Goal: Information Seeking & Learning: Learn about a topic

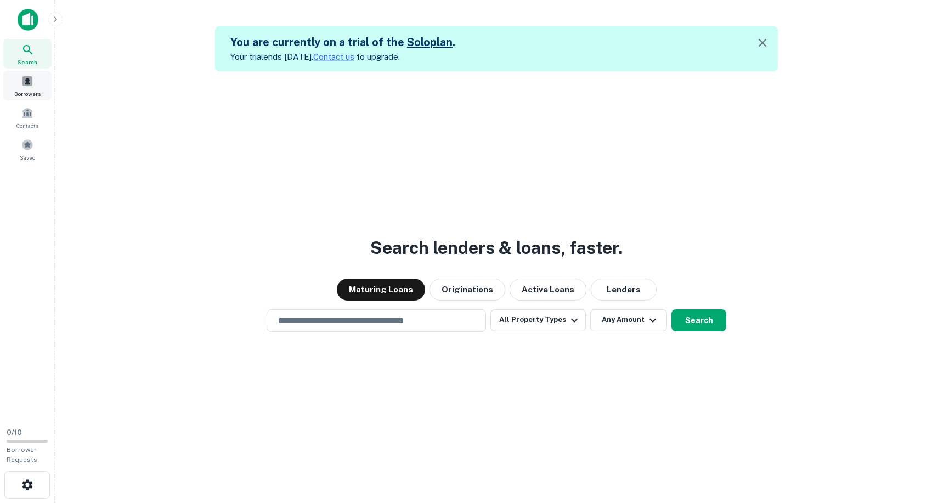
click at [34, 87] on div "Borrowers" at bounding box center [27, 86] width 48 height 30
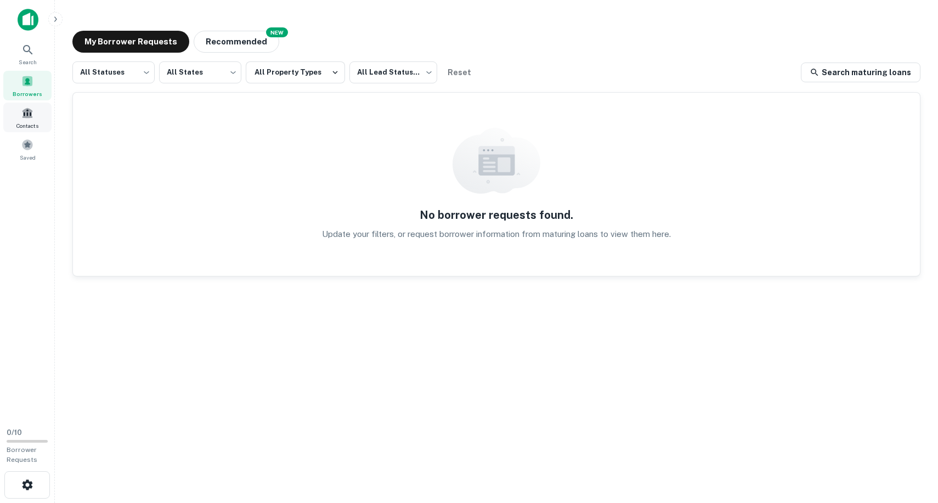
click at [26, 127] on span "Contacts" at bounding box center [27, 125] width 22 height 9
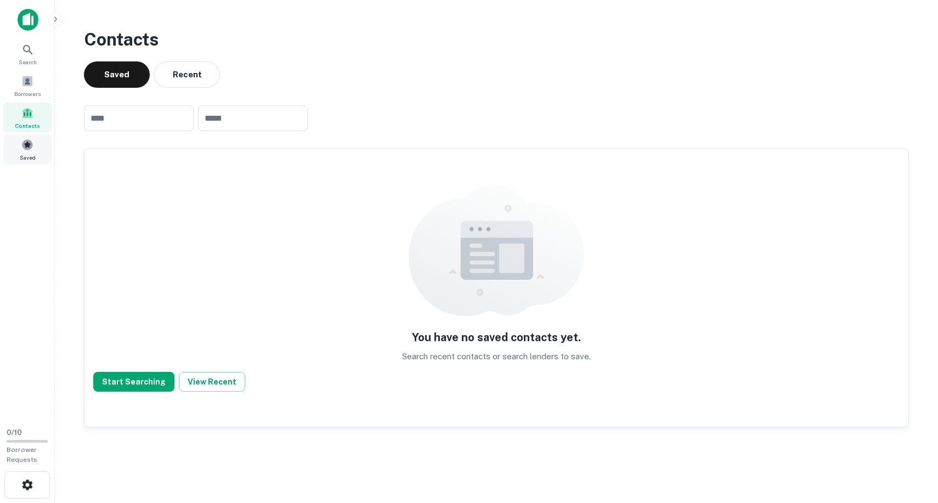
click at [24, 154] on span "Saved" at bounding box center [28, 157] width 16 height 9
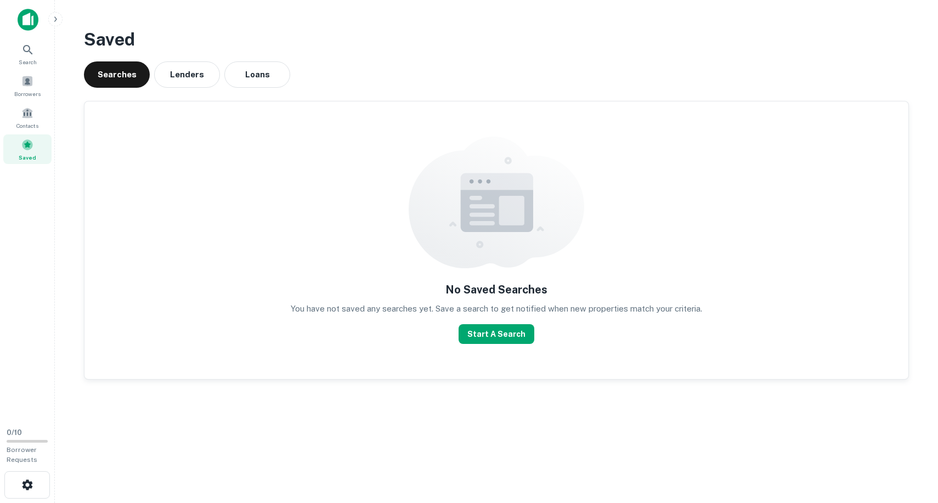
click at [23, 16] on img at bounding box center [28, 20] width 21 height 22
click at [18, 56] on div "Search" at bounding box center [27, 54] width 48 height 30
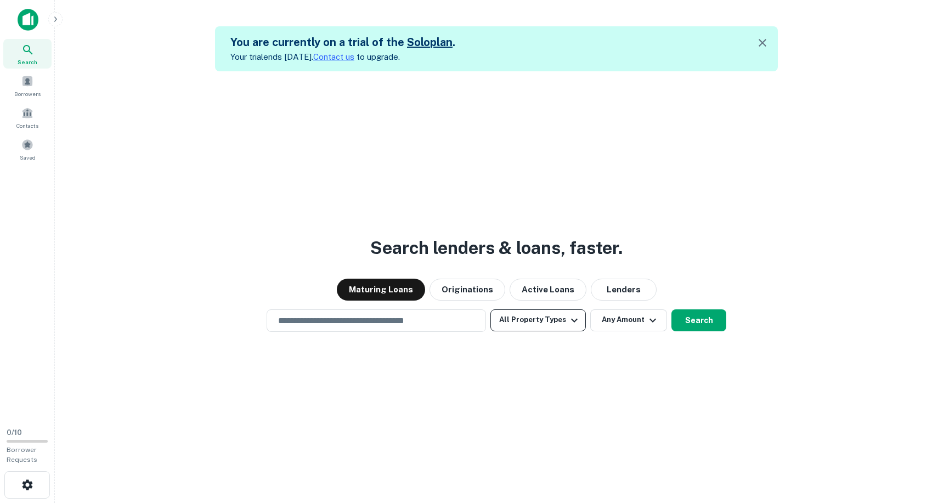
click at [533, 325] on button "All Property Types" at bounding box center [537, 320] width 95 height 22
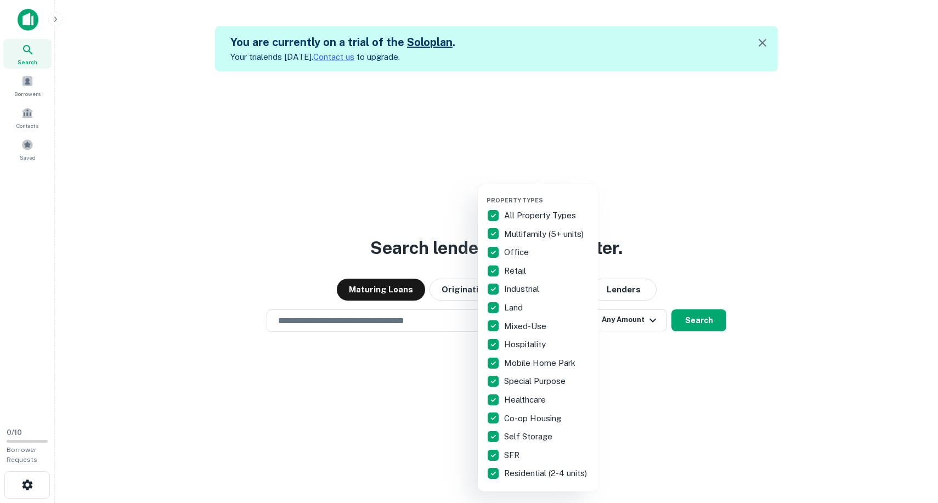
click at [634, 328] on div at bounding box center [469, 251] width 938 height 503
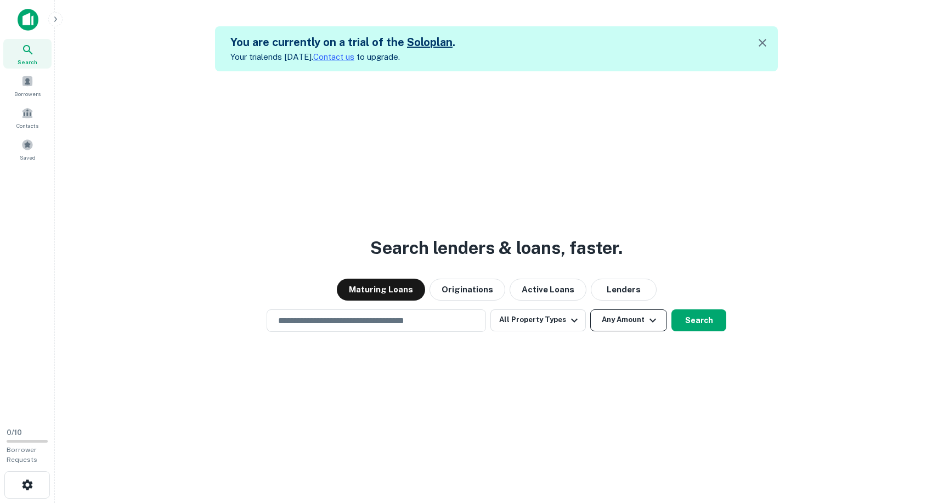
click at [629, 326] on button "Any Amount" at bounding box center [628, 320] width 77 height 22
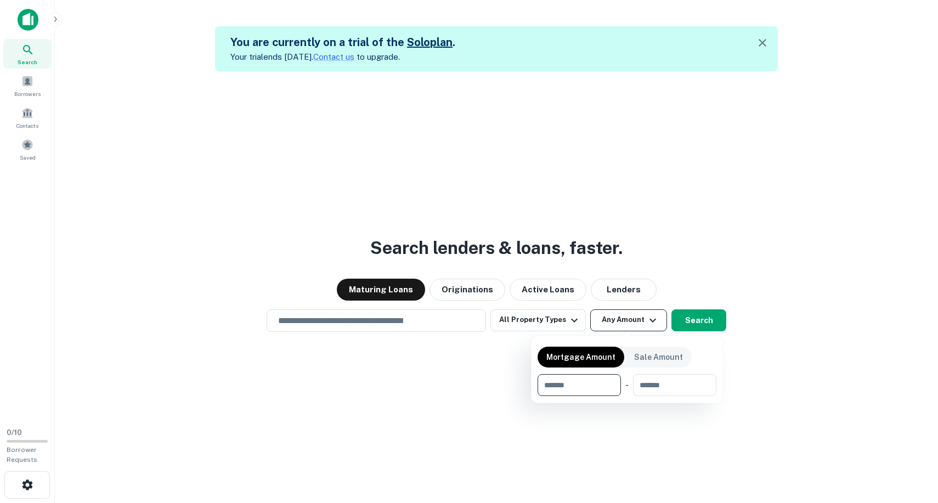
click at [629, 326] on div at bounding box center [469, 251] width 938 height 503
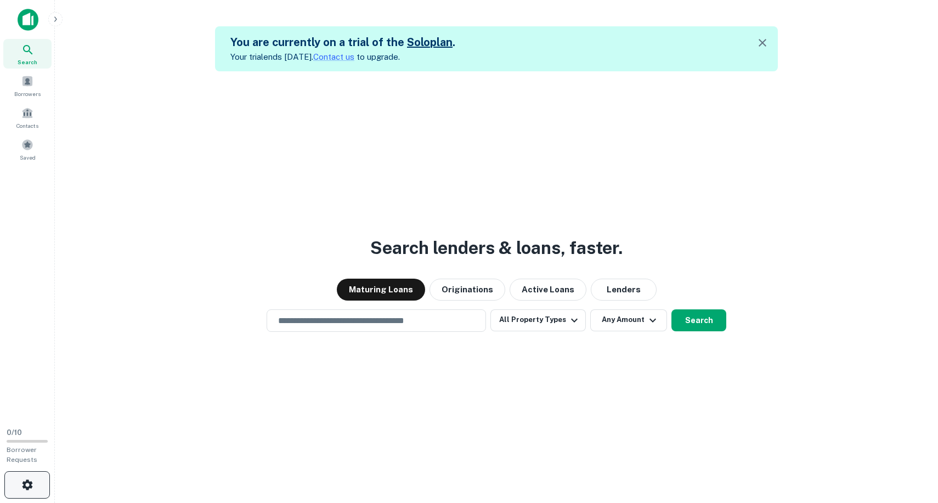
click at [21, 490] on icon "button" at bounding box center [27, 484] width 13 height 13
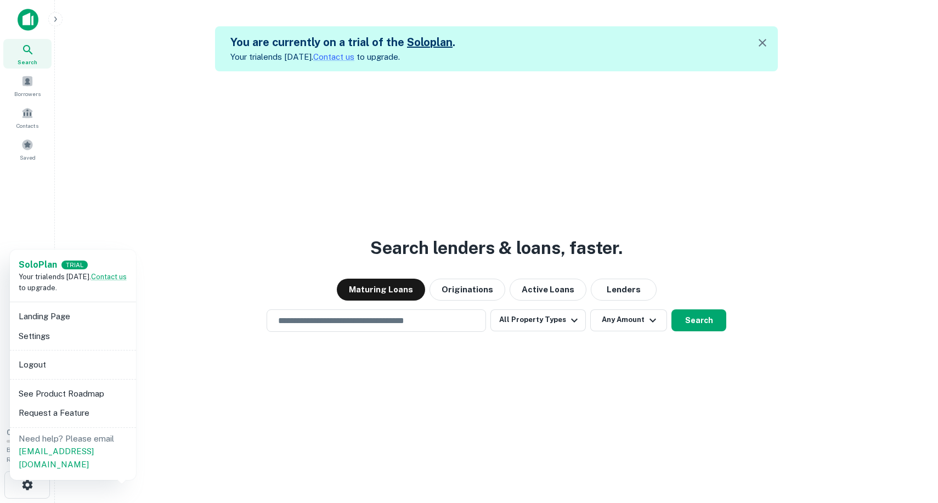
click at [48, 391] on li "See Product Roadmap" at bounding box center [72, 394] width 117 height 20
click at [366, 322] on div at bounding box center [469, 251] width 938 height 503
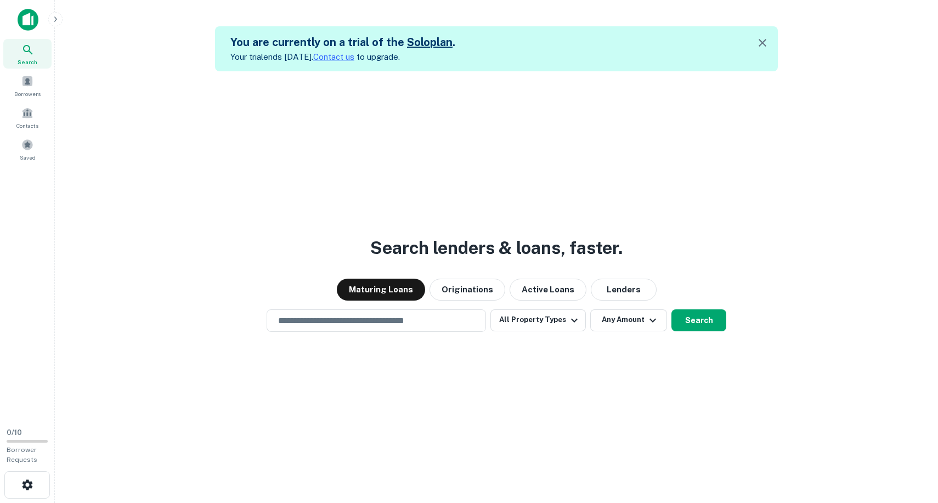
click at [366, 322] on input "text" at bounding box center [375, 320] width 209 height 13
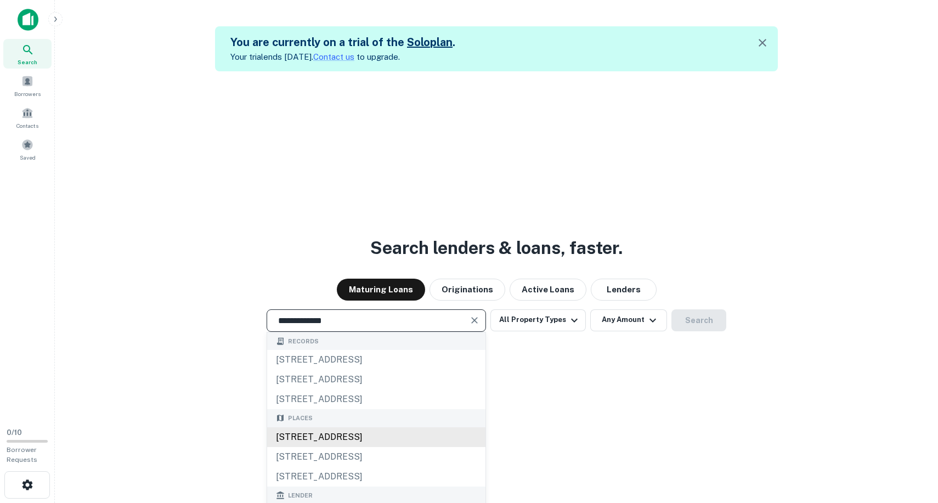
click at [351, 439] on div "4118 Powelton Avenue, Philadelphia, PA, USA" at bounding box center [376, 437] width 218 height 20
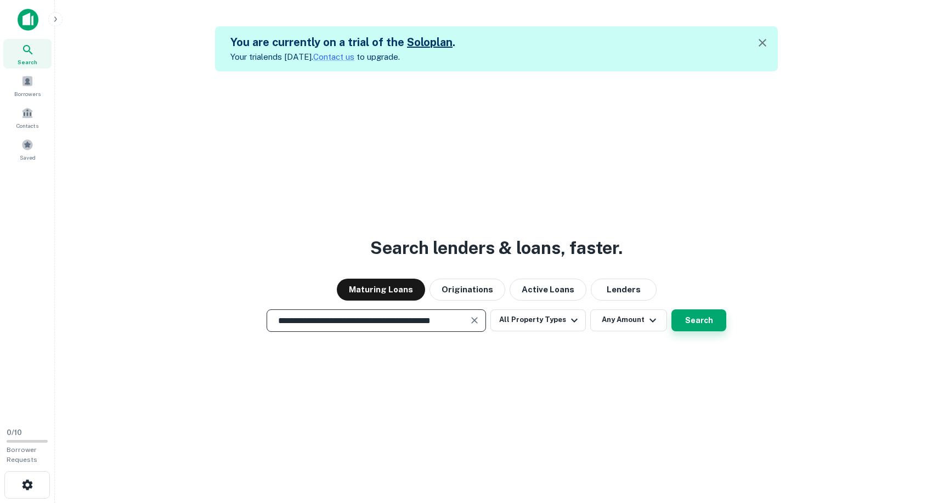
type input "**********"
click at [706, 320] on button "Search" at bounding box center [698, 320] width 55 height 22
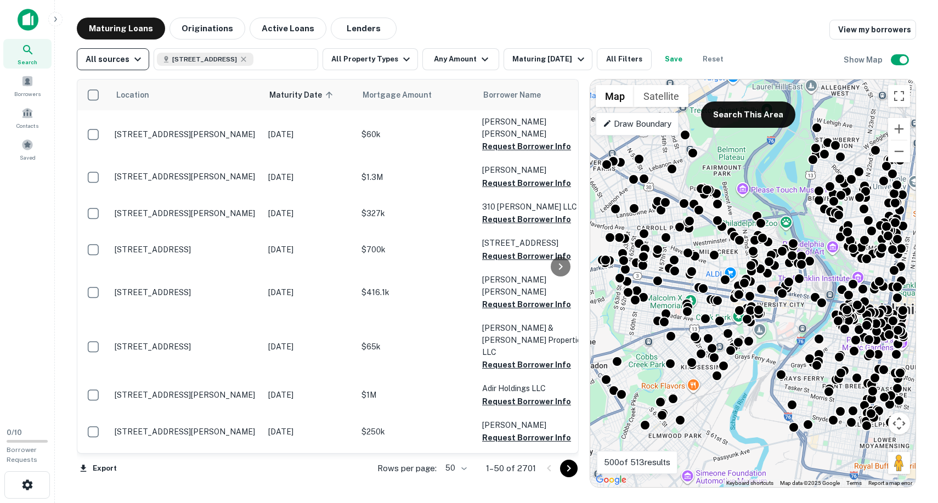
click at [134, 59] on icon "button" at bounding box center [137, 59] width 13 height 13
click at [133, 59] on div at bounding box center [469, 251] width 938 height 503
drag, startPoint x: 284, startPoint y: 24, endPoint x: 253, endPoint y: 54, distance: 43.0
click at [284, 24] on button "Active Loans" at bounding box center [287, 29] width 77 height 22
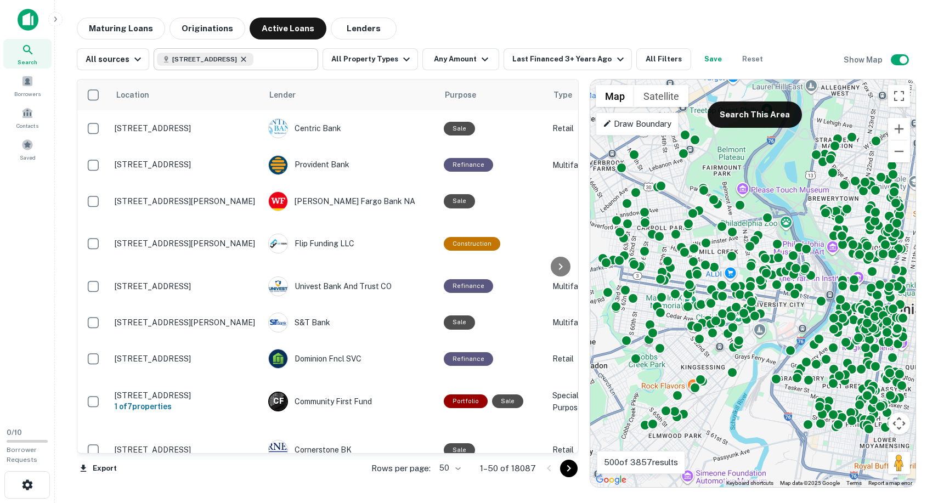
click at [248, 60] on icon at bounding box center [243, 59] width 9 height 9
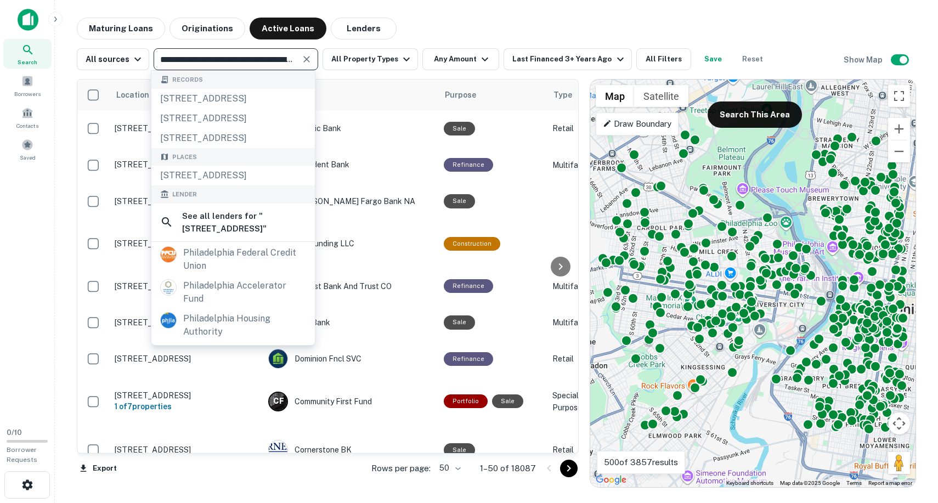
click at [229, 61] on input "**********" at bounding box center [227, 59] width 140 height 15
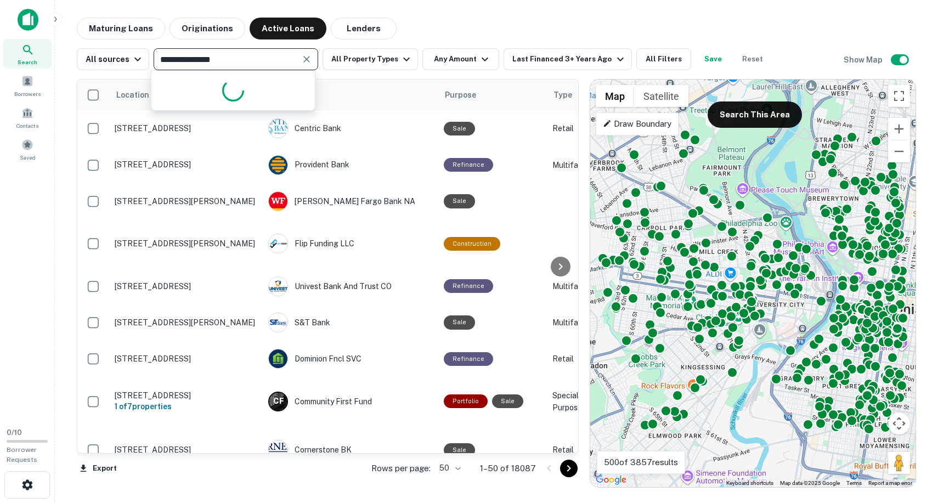
type input "**********"
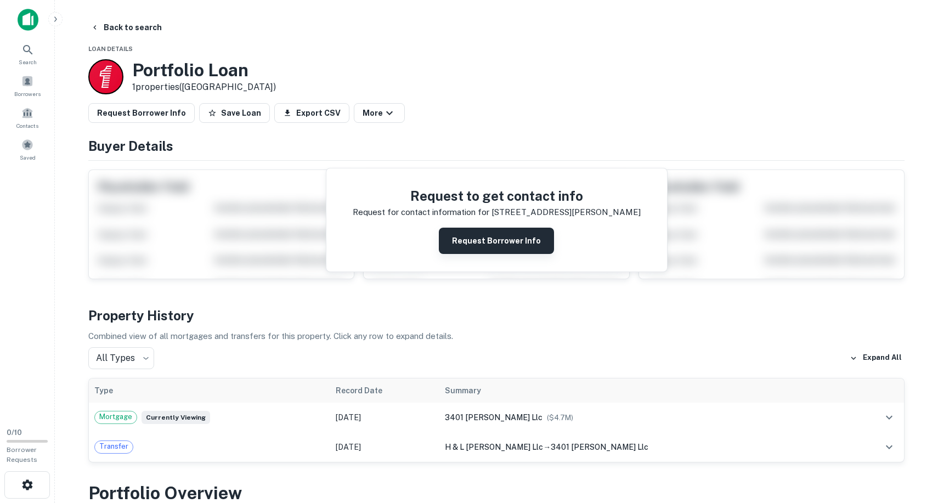
click at [485, 246] on button "Request Borrower Info" at bounding box center [496, 241] width 115 height 26
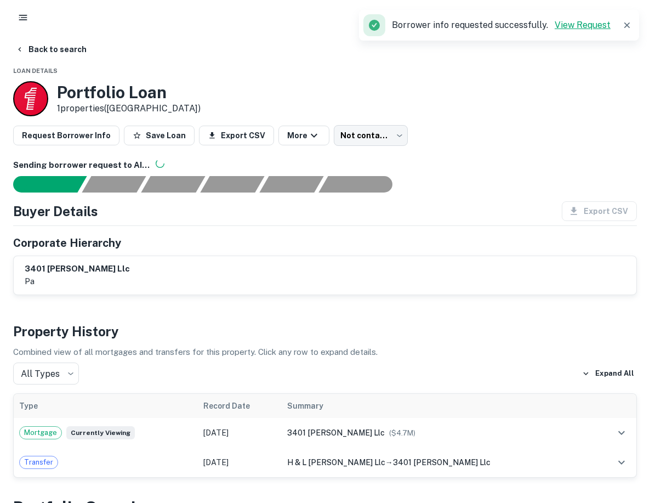
click at [581, 27] on link "View Request" at bounding box center [583, 25] width 56 height 10
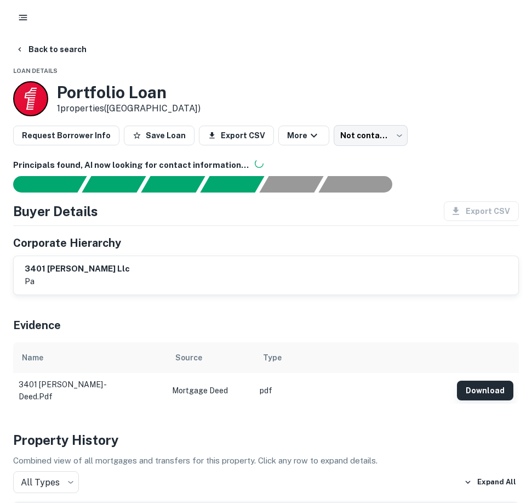
click at [469, 391] on button "Download" at bounding box center [485, 391] width 56 height 20
click at [473, 387] on button "Download" at bounding box center [485, 391] width 56 height 20
click at [472, 391] on button "Download" at bounding box center [485, 391] width 56 height 20
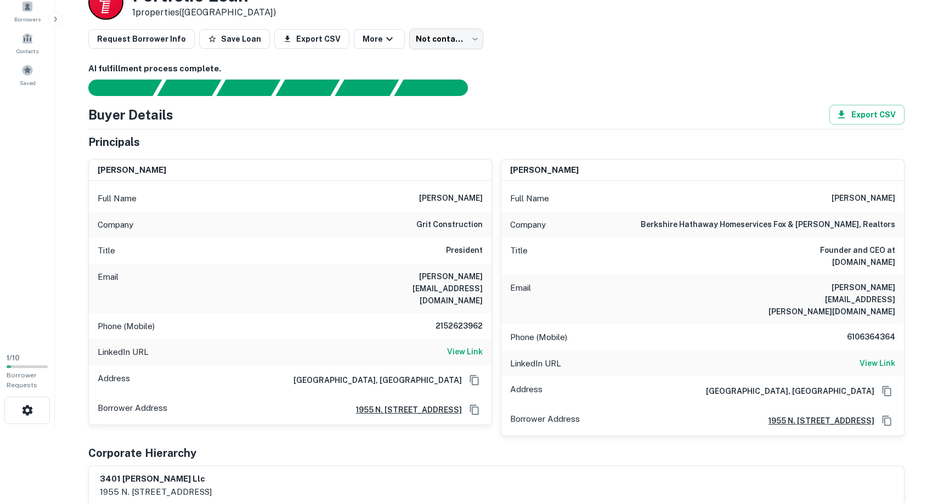
scroll to position [81, 0]
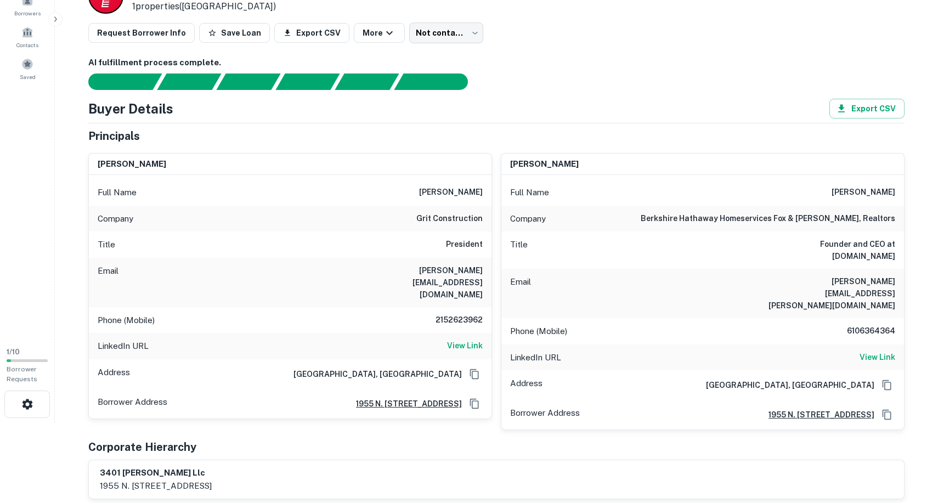
click at [397, 307] on div "Phone (Mobile) 2152623962" at bounding box center [290, 320] width 402 height 26
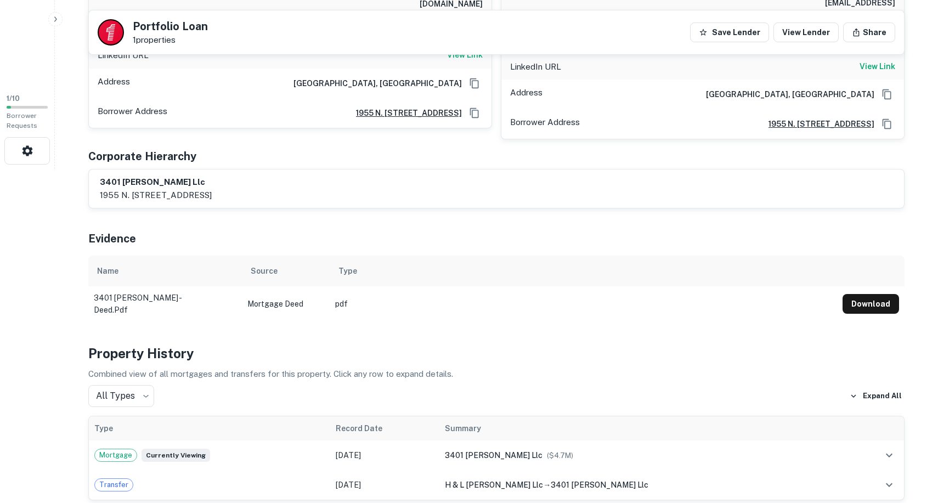
scroll to position [333, 0]
click at [872, 294] on button "Download" at bounding box center [870, 304] width 56 height 20
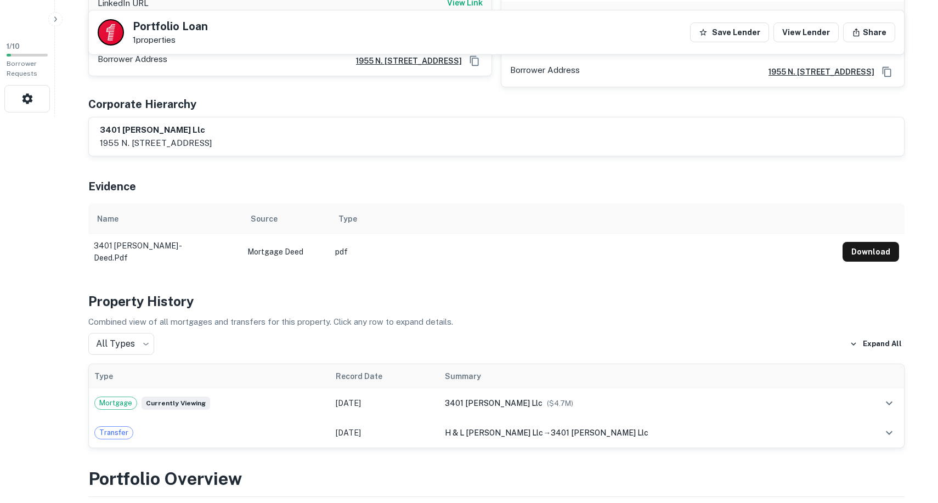
scroll to position [394, 0]
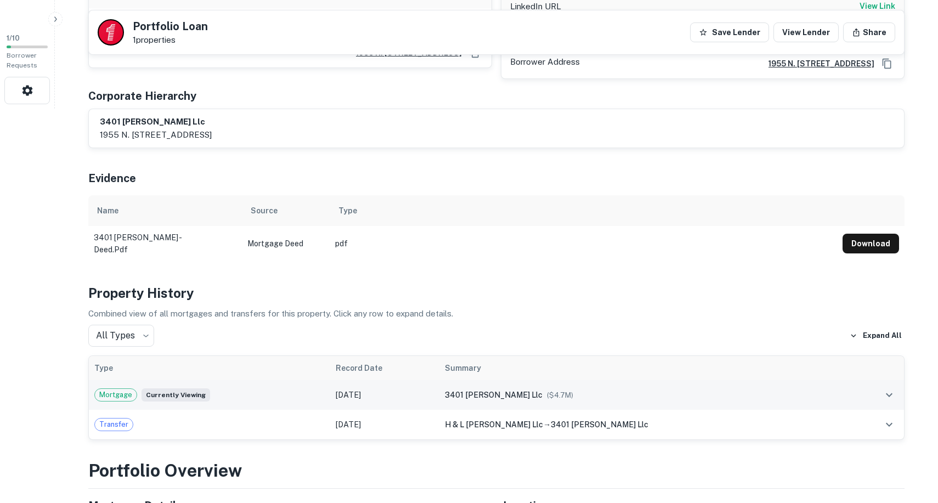
click at [886, 388] on icon "expand row" at bounding box center [888, 394] width 13 height 13
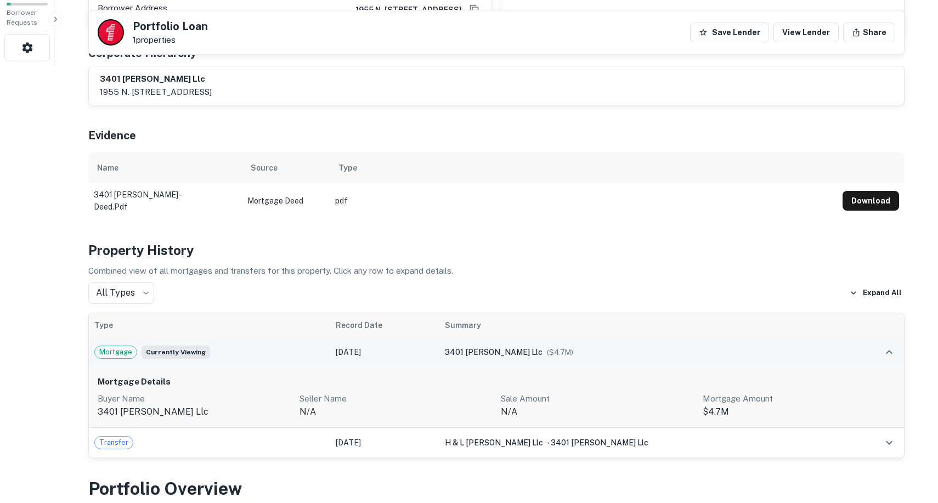
scroll to position [466, 0]
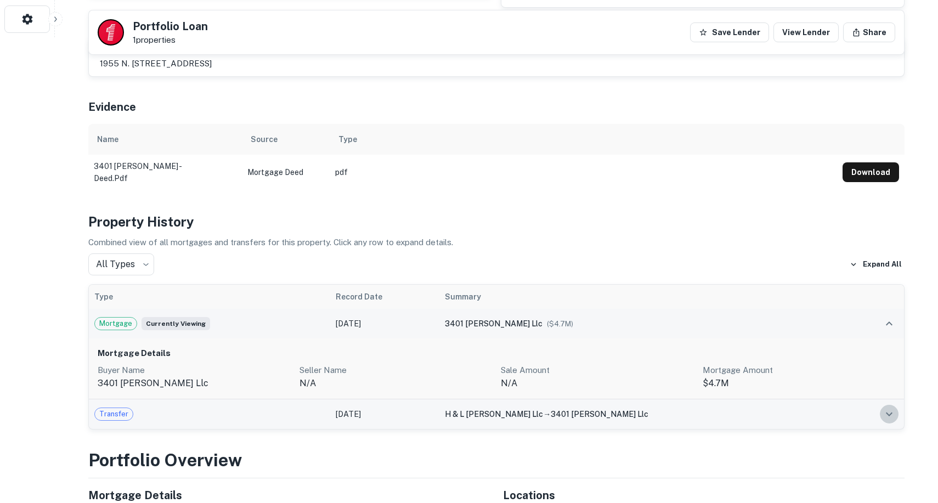
click at [888, 407] on icon "expand row" at bounding box center [888, 413] width 13 height 13
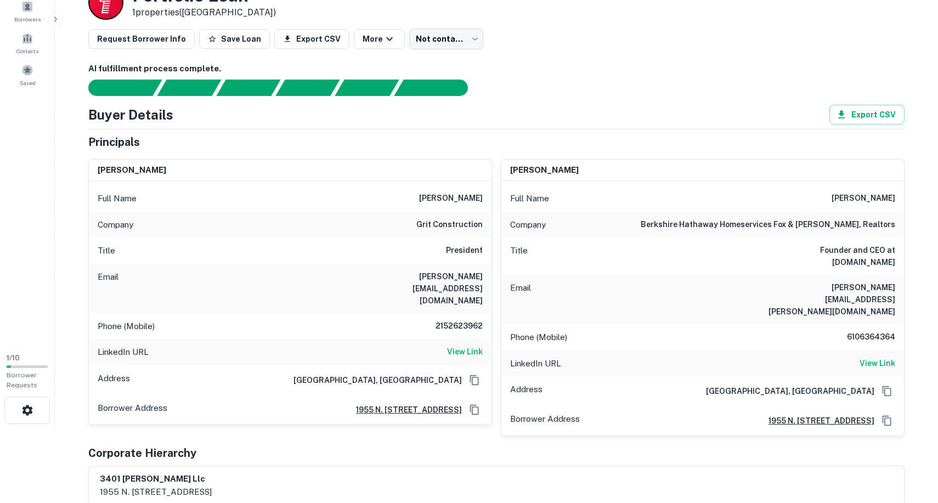
scroll to position [0, 0]
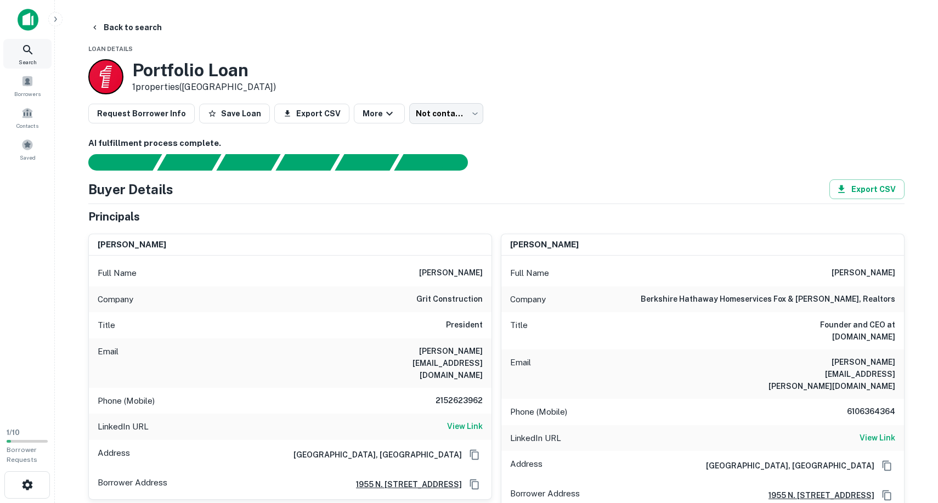
click at [25, 52] on icon at bounding box center [27, 49] width 9 height 9
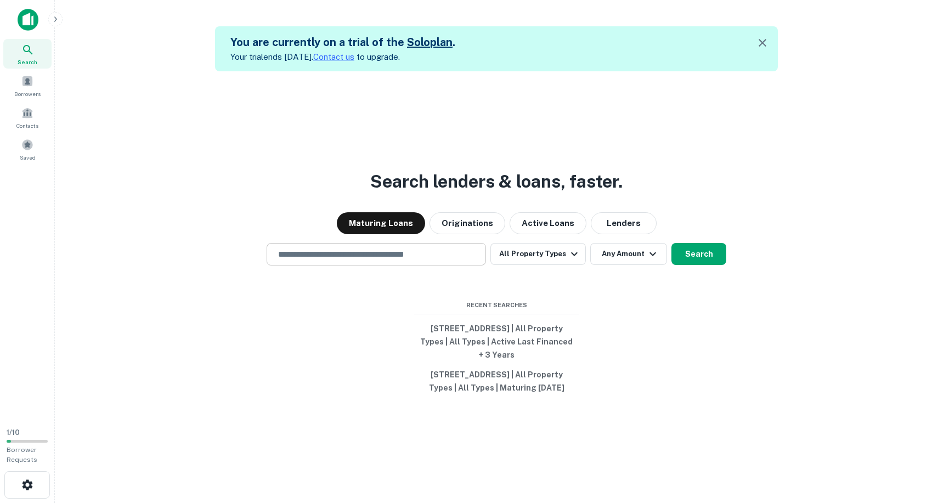
click at [414, 254] on div "​" at bounding box center [375, 254] width 219 height 22
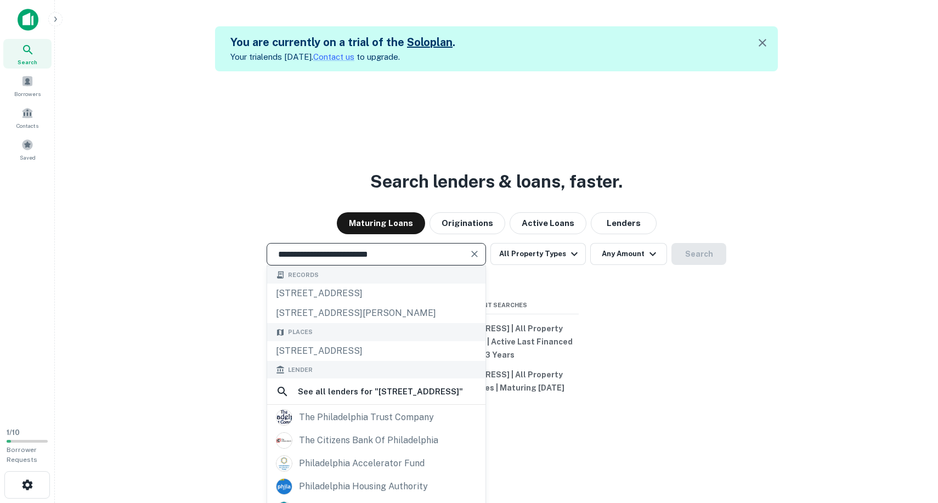
click at [315, 249] on input "**********" at bounding box center [367, 254] width 193 height 13
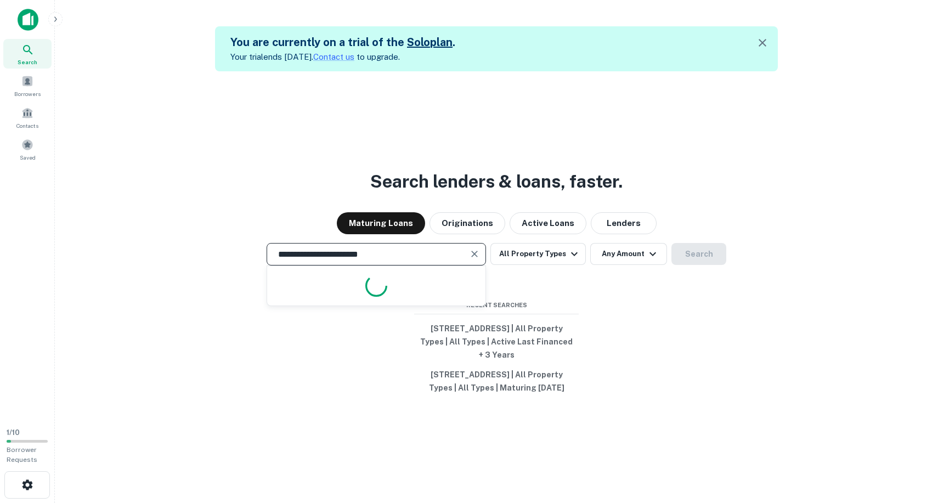
type input "**********"
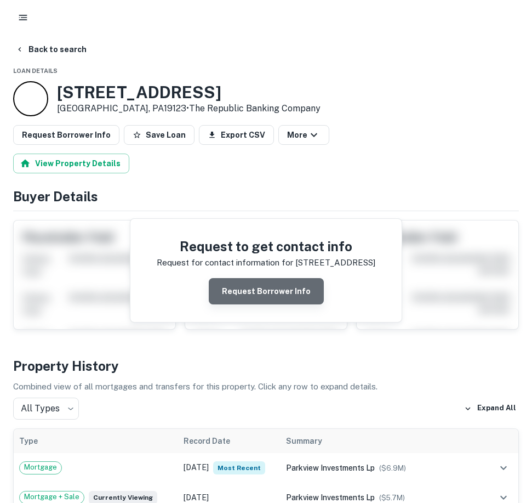
click at [276, 299] on button "Request Borrower Info" at bounding box center [266, 291] width 115 height 26
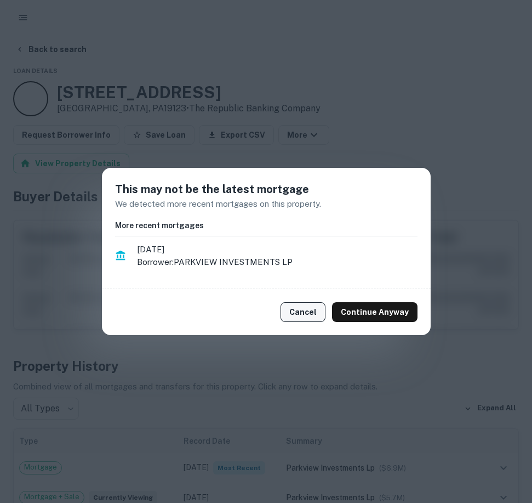
click at [307, 309] on button "Cancel" at bounding box center [303, 312] width 45 height 20
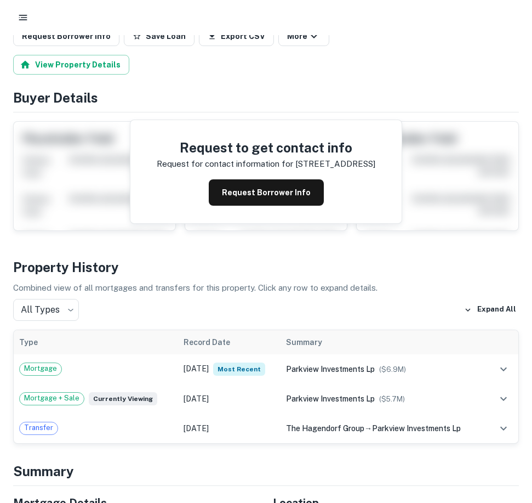
scroll to position [149, 0]
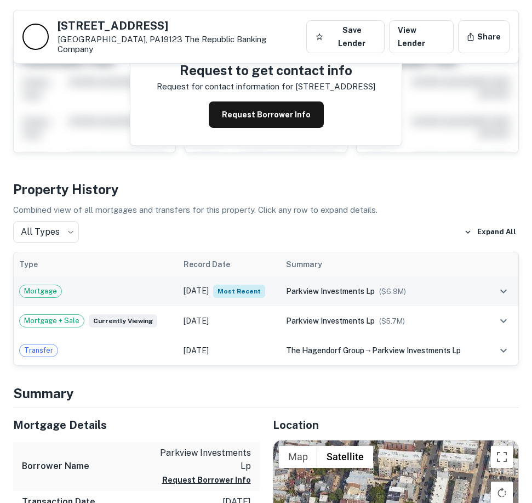
click at [48, 286] on span "Mortgage" at bounding box center [41, 291] width 42 height 11
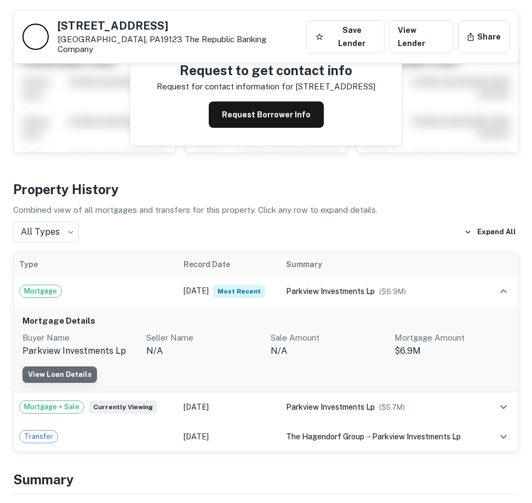
click at [62, 366] on link "View Loan Details" at bounding box center [59, 374] width 75 height 16
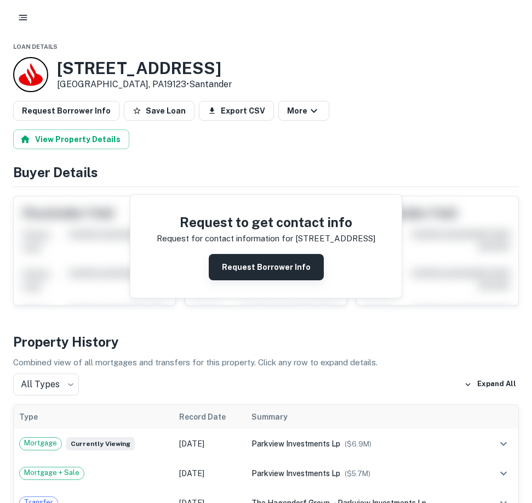
click at [281, 266] on button "Request Borrower Info" at bounding box center [266, 267] width 115 height 26
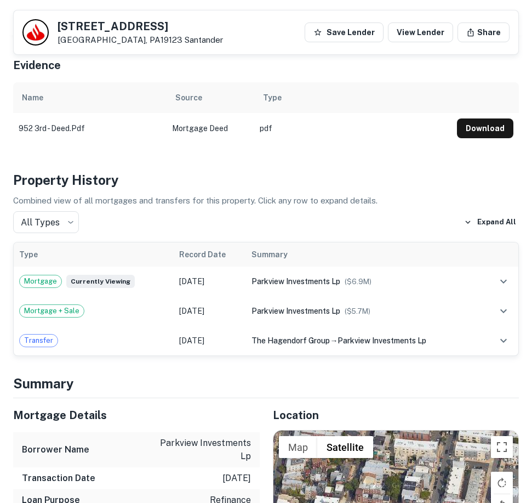
scroll to position [201, 0]
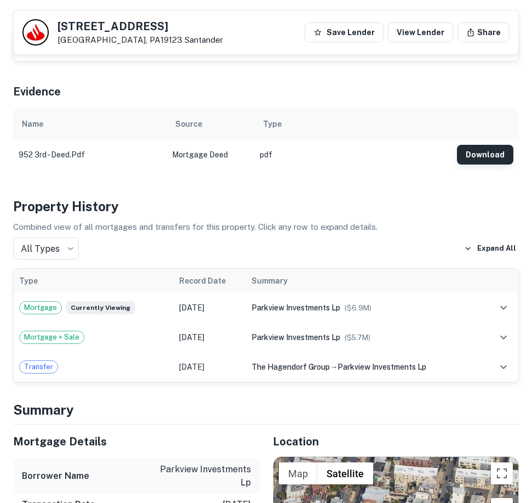
click at [485, 158] on button "Download" at bounding box center [485, 155] width 56 height 20
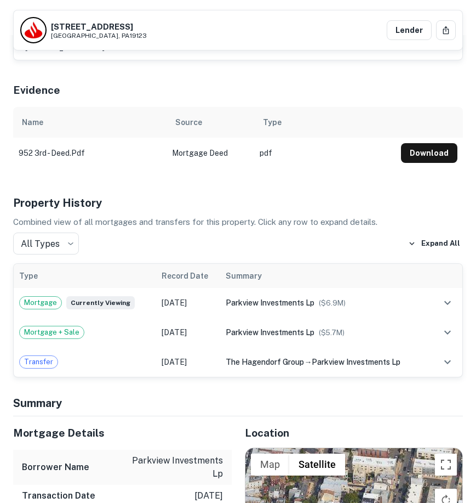
scroll to position [0, 0]
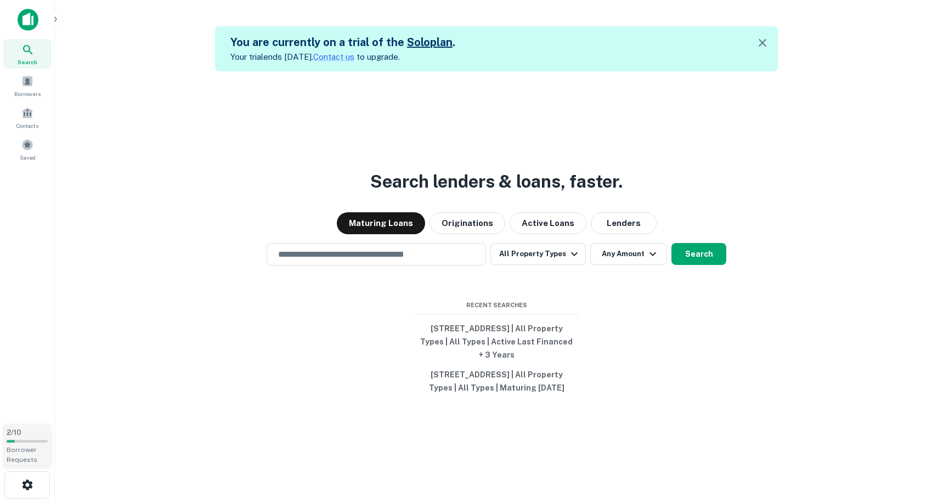
click at [22, 445] on div "Borrower Requests" at bounding box center [27, 455] width 41 height 20
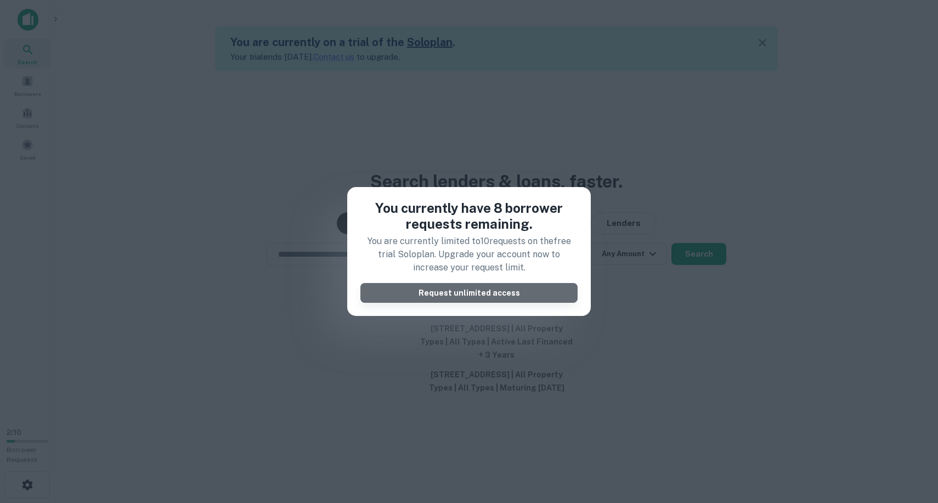
click at [438, 291] on button "Request unlimited access" at bounding box center [468, 293] width 217 height 20
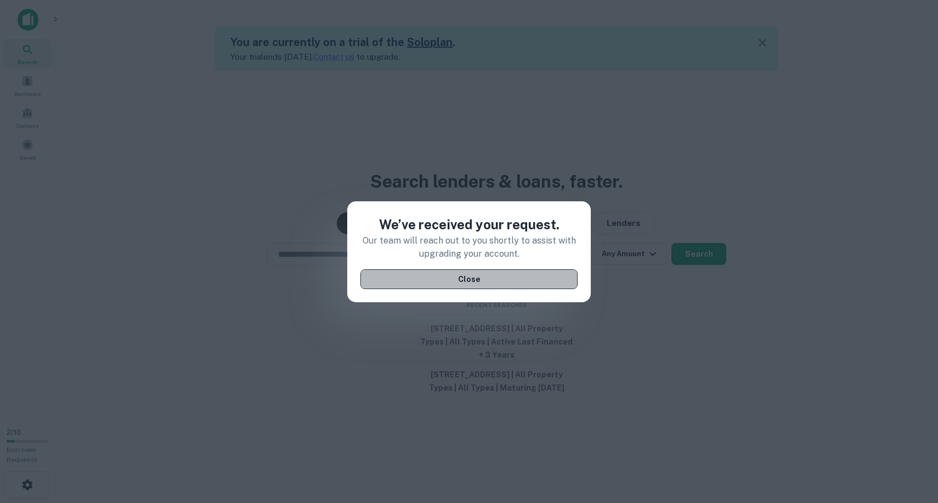
click at [435, 280] on button "Close" at bounding box center [468, 279] width 217 height 20
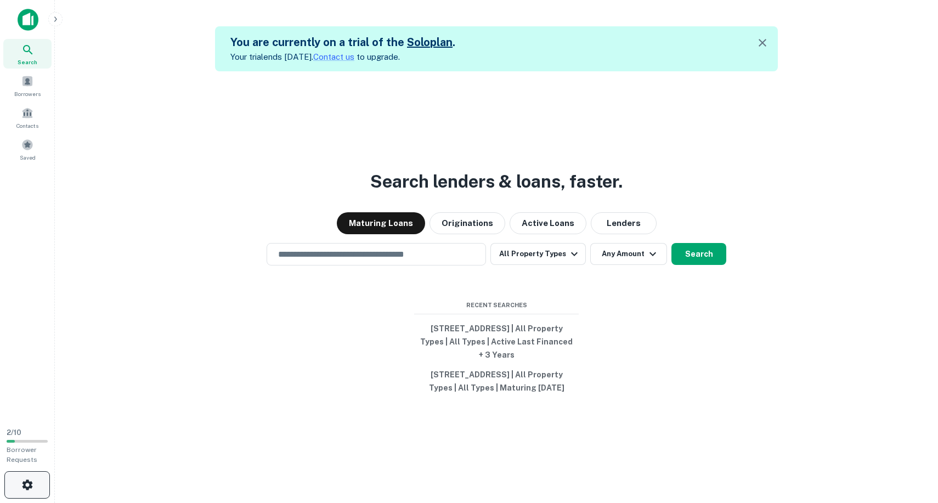
click at [27, 477] on button "button" at bounding box center [27, 484] width 46 height 27
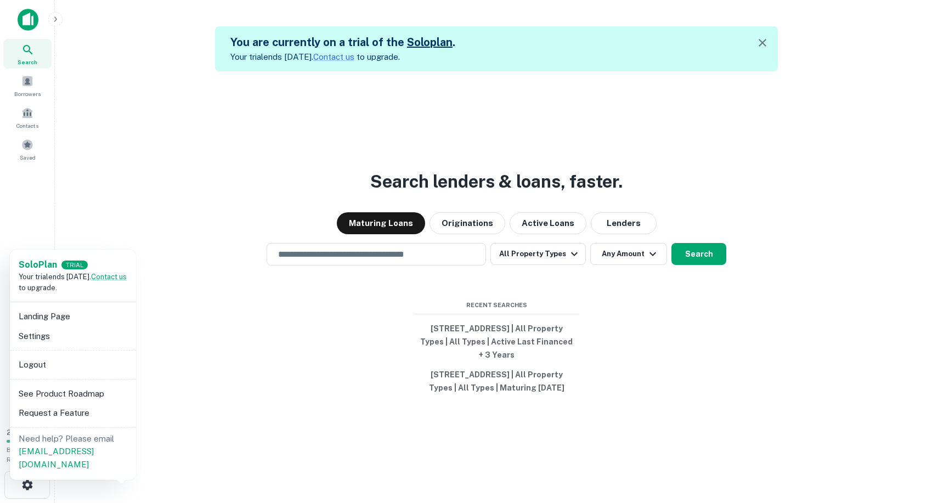
click at [78, 393] on li "See Product Roadmap" at bounding box center [72, 394] width 117 height 20
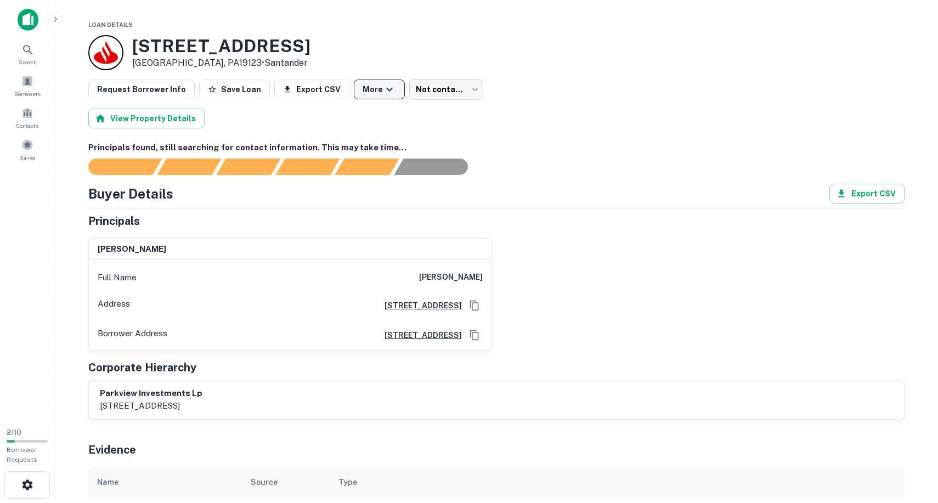
click at [383, 88] on icon "button" at bounding box center [389, 89] width 13 height 13
click at [445, 107] on div at bounding box center [469, 251] width 938 height 503
click at [437, 90] on body "Search Borrowers Contacts Saved 2 / 10 Borrower Requests Loan Details 952 N 3RD…" at bounding box center [469, 251] width 938 height 503
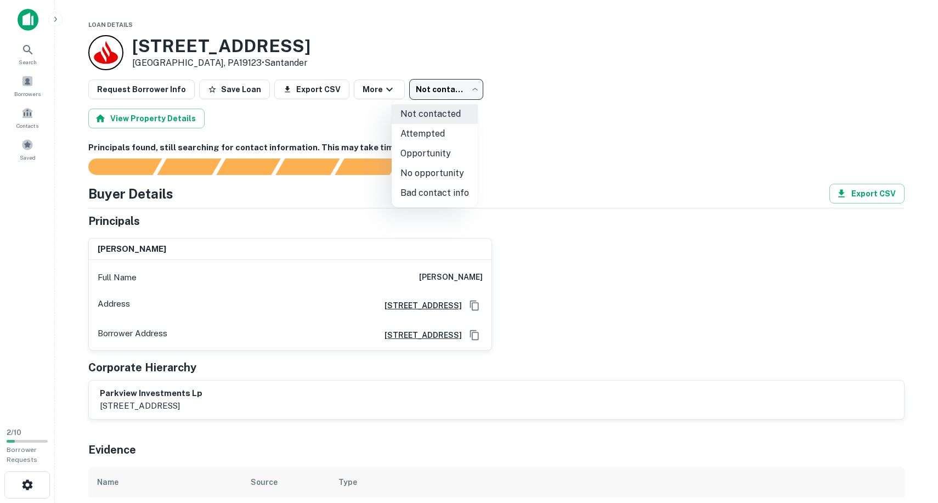
click at [362, 115] on div at bounding box center [469, 251] width 938 height 503
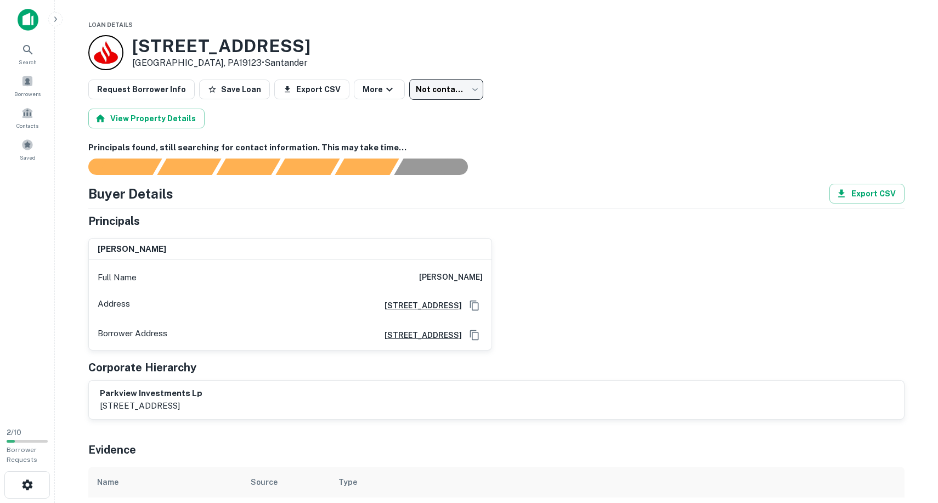
click at [447, 89] on body "Search Borrowers Contacts Saved 2 / 10 Borrower Requests Loan Details 952 N 3RD…" at bounding box center [469, 251] width 938 height 503
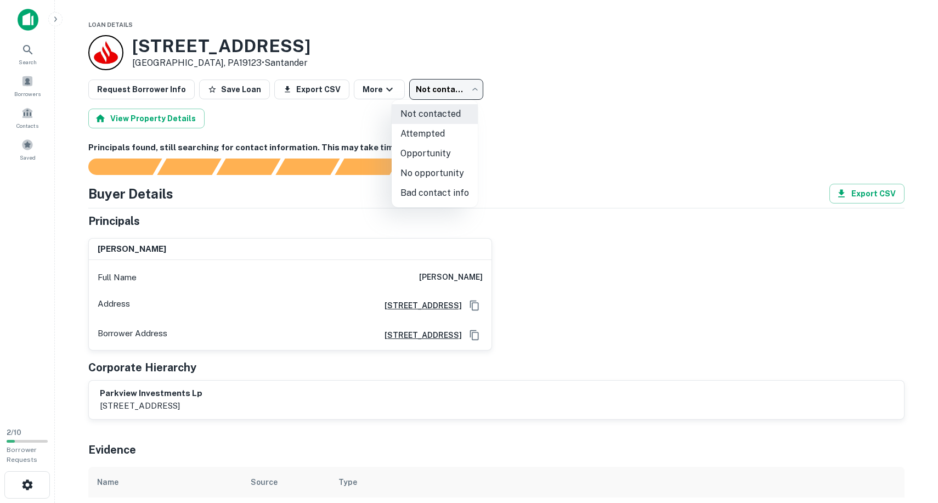
click at [476, 110] on div at bounding box center [469, 251] width 938 height 503
click at [431, 90] on body "Search Borrowers Contacts Saved 2 / 10 Borrower Requests Loan Details 952 N 3RD…" at bounding box center [469, 251] width 938 height 503
click at [476, 112] on div at bounding box center [469, 251] width 938 height 503
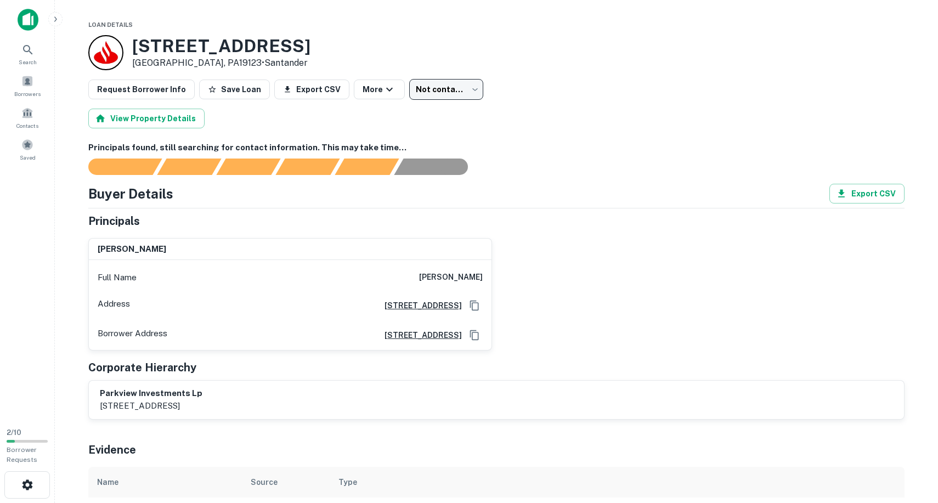
click at [476, 116] on div "View Property Details" at bounding box center [496, 119] width 816 height 20
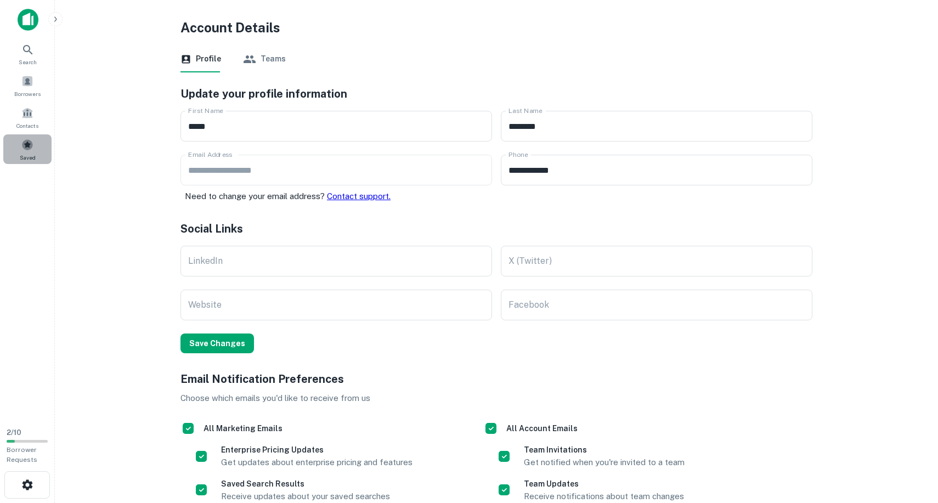
click at [23, 139] on span at bounding box center [27, 145] width 12 height 12
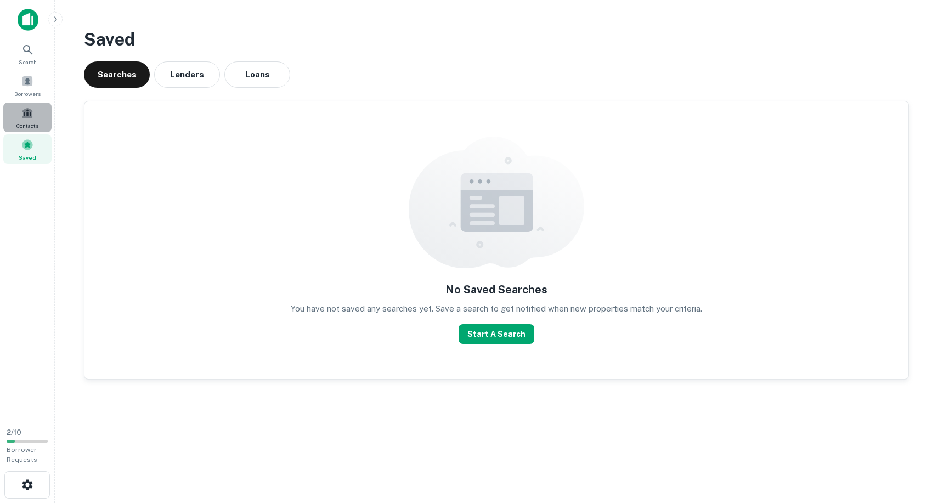
click at [29, 117] on span at bounding box center [27, 113] width 12 height 12
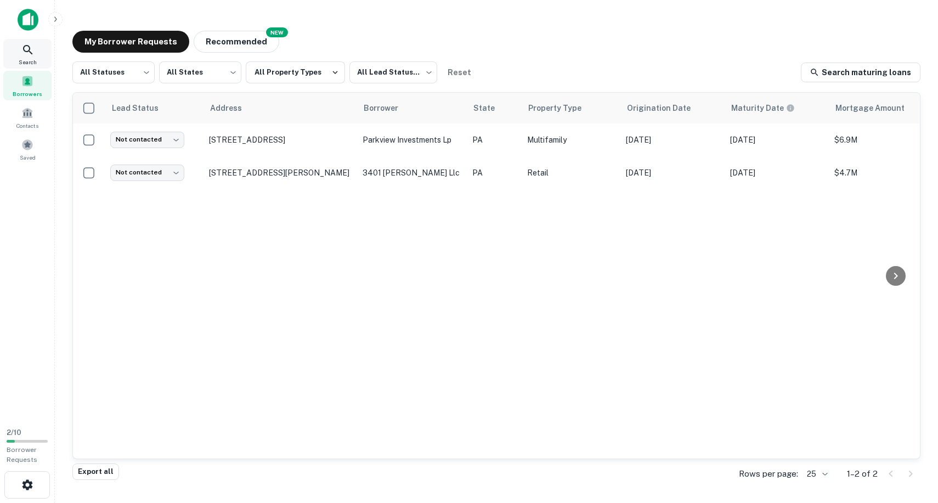
click at [28, 46] on icon at bounding box center [27, 49] width 9 height 9
